Goal: Task Accomplishment & Management: Use online tool/utility

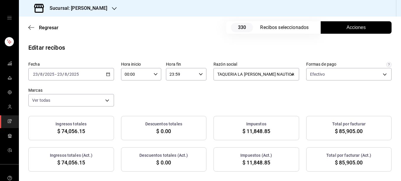
click at [271, 99] on div "Fecha [DATE] [DATE] - [DATE] [DATE] Hora inicio 00:00 Hora inicio Hora fin 23:5…" at bounding box center [209, 83] width 363 height 45
click at [348, 27] on span "Acciones" at bounding box center [356, 27] width 19 height 7
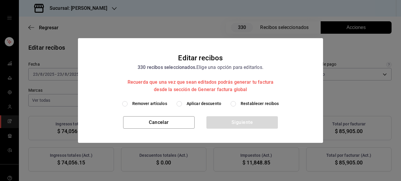
click at [155, 104] on span "Remover artículos" at bounding box center [149, 103] width 35 height 6
click at [128, 104] on input "Remover artículos" at bounding box center [124, 103] width 5 height 5
radio input "true"
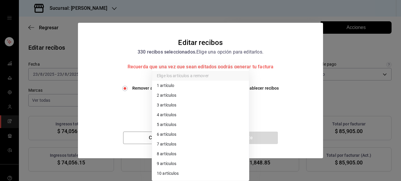
click at [172, 108] on body "Sucursal: [PERSON_NAME] Regresar 330 Recibos seleccionados Acciones Editar reci…" at bounding box center [200, 90] width 401 height 181
click at [172, 108] on li "3 artículos" at bounding box center [200, 105] width 97 height 10
type input "3"
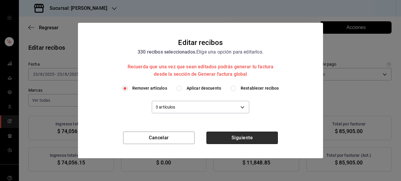
click at [241, 137] on button "Siguiente" at bounding box center [243, 138] width 72 height 12
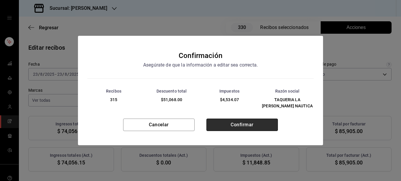
click at [245, 121] on button "Confirmar" at bounding box center [243, 124] width 72 height 12
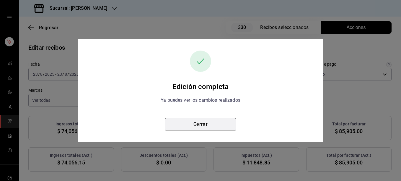
click at [202, 122] on button "Cerrar" at bounding box center [201, 124] width 72 height 12
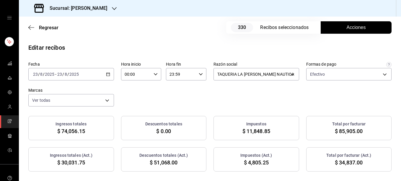
click at [350, 29] on span "Acciones" at bounding box center [356, 27] width 19 height 7
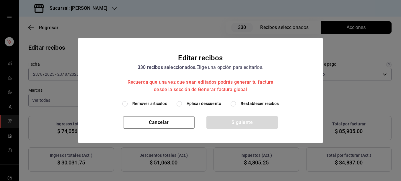
click at [257, 101] on span "Restablecer recibos" at bounding box center [260, 103] width 38 height 6
click at [236, 101] on input "Restablecer recibos" at bounding box center [233, 103] width 5 height 5
radio input "true"
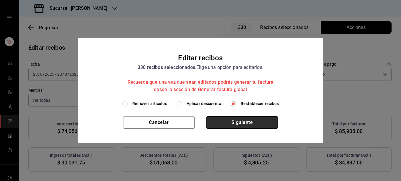
click at [242, 124] on button "Siguiente" at bounding box center [243, 122] width 72 height 12
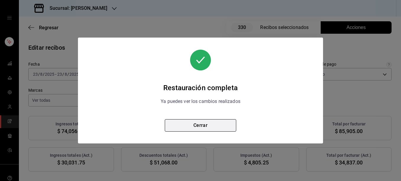
click at [214, 123] on button "Cerrar" at bounding box center [201, 125] width 72 height 12
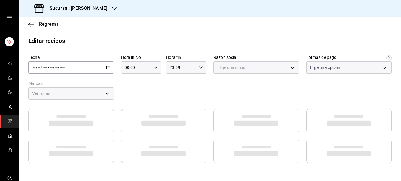
type input "5fd38a5b-7230-49e9-9c15-448a83f49355"
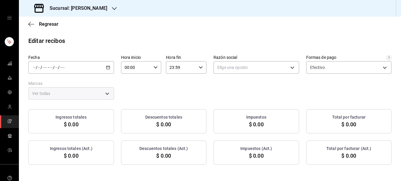
click at [106, 67] on icon "button" at bounding box center [108, 67] width 4 height 4
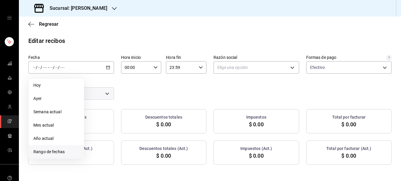
click at [44, 150] on span "Rango de fechas" at bounding box center [56, 152] width 46 height 6
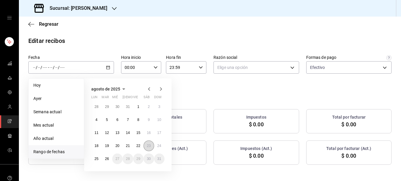
click at [150, 146] on abbr "23" at bounding box center [149, 146] width 4 height 4
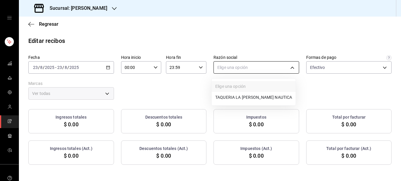
click at [257, 64] on body "Sucursal: Rosa Nautica Regresar Editar recibos Fecha 2025-08-23 23 / 8 / 2025 -…" at bounding box center [200, 90] width 401 height 181
click at [225, 98] on li "TAQUERIA LA [PERSON_NAME] NAUTICA" at bounding box center [254, 97] width 84 height 11
type input "8ae5469c-b252-42ce-8a14-eb66129f127f"
type input "e6600c40-0213-48d4-9f06-7294223b882d"
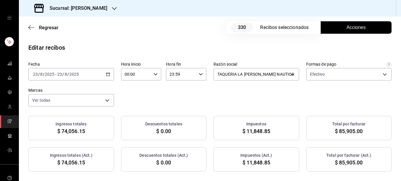
click at [353, 28] on span "Acciones" at bounding box center [356, 27] width 19 height 7
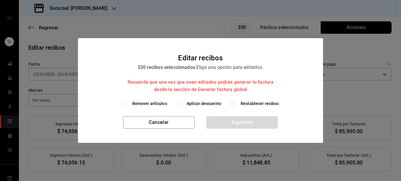
click at [141, 103] on span "Remover artículos" at bounding box center [149, 103] width 35 height 6
click at [128, 103] on input "Remover artículos" at bounding box center [124, 103] width 5 height 5
radio input "true"
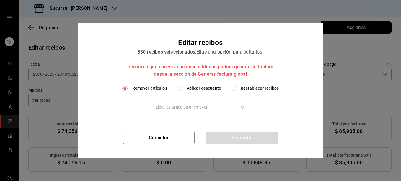
click at [160, 106] on body "Sucursal: [PERSON_NAME] Regresar 330 Recibos seleccionados Acciones Editar reci…" at bounding box center [200, 90] width 401 height 181
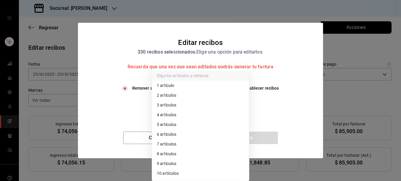
click at [161, 115] on li "4 artículos" at bounding box center [200, 115] width 97 height 10
type input "4"
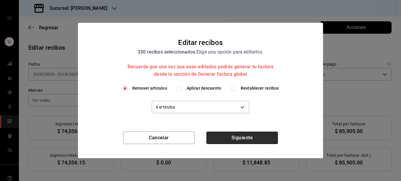
click at [246, 141] on button "Siguiente" at bounding box center [243, 138] width 72 height 12
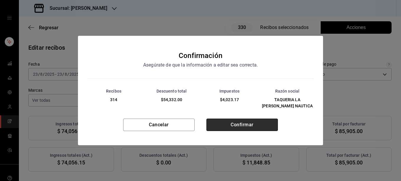
click at [233, 121] on button "Confirmar" at bounding box center [243, 124] width 72 height 12
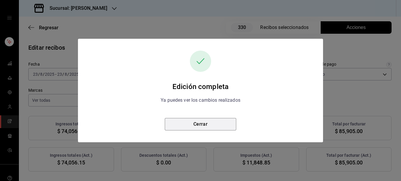
click at [200, 126] on button "Cerrar" at bounding box center [201, 124] width 72 height 12
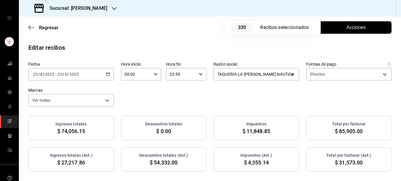
click at [347, 30] on span "Acciones" at bounding box center [356, 27] width 19 height 7
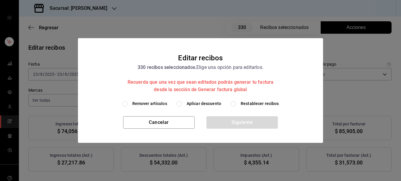
click at [242, 106] on span "Restablecer recibos" at bounding box center [260, 103] width 38 height 6
click at [236, 106] on input "Restablecer recibos" at bounding box center [233, 103] width 5 height 5
radio input "true"
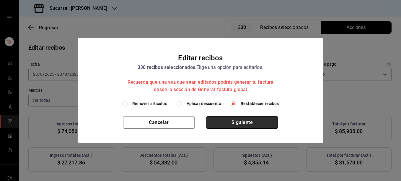
click at [231, 126] on button "Siguiente" at bounding box center [243, 122] width 72 height 12
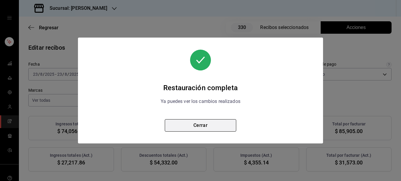
click at [226, 127] on button "Cerrar" at bounding box center [201, 125] width 72 height 12
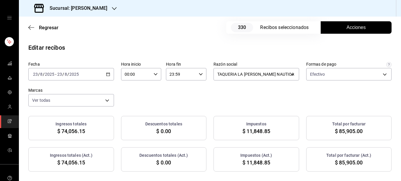
click at [347, 26] on span "Acciones" at bounding box center [356, 27] width 19 height 7
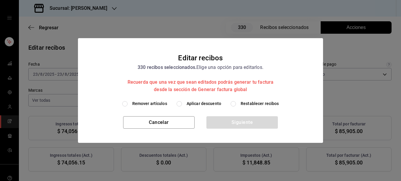
click at [157, 103] on span "Remover artículos" at bounding box center [149, 103] width 35 height 6
click at [128, 103] on input "Remover artículos" at bounding box center [124, 103] width 5 height 5
radio input "true"
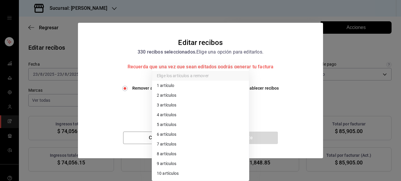
click at [170, 109] on body "Sucursal: [PERSON_NAME] Regresar 330 Recibos seleccionados Acciones Editar reci…" at bounding box center [200, 90] width 401 height 181
click at [177, 123] on li "5 artículos" at bounding box center [200, 125] width 97 height 10
type input "5"
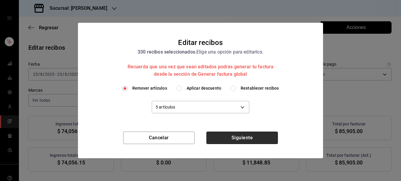
click at [231, 137] on button "Siguiente" at bounding box center [243, 138] width 72 height 12
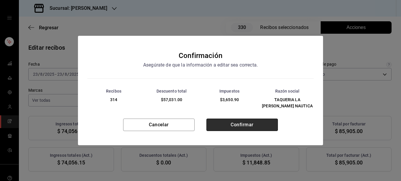
click at [244, 126] on button "Confirmar" at bounding box center [243, 124] width 72 height 12
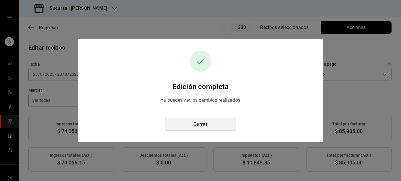
click at [207, 127] on button "Cerrar" at bounding box center [201, 124] width 72 height 12
